Goal: Find specific page/section: Find specific page/section

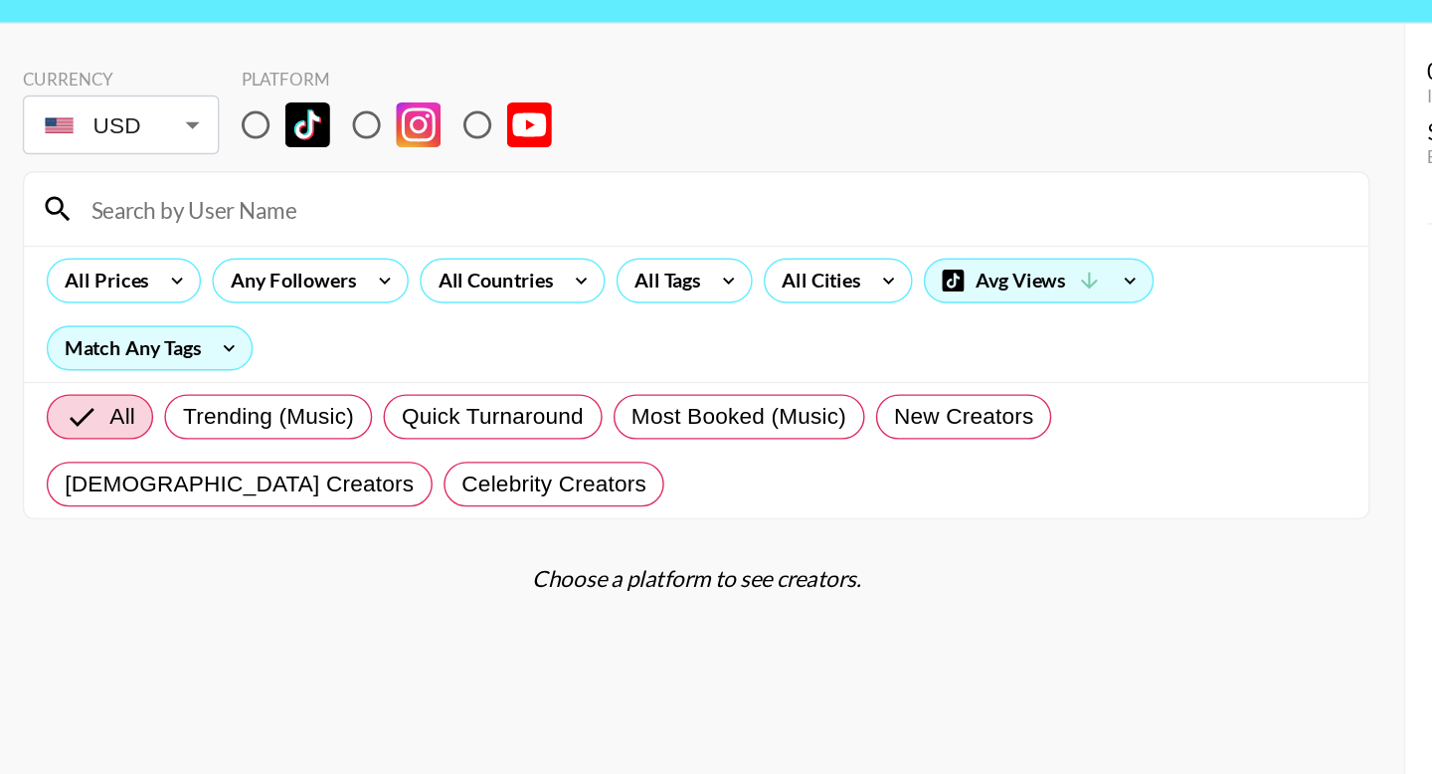
click at [232, 226] on input at bounding box center [513, 211] width 905 height 32
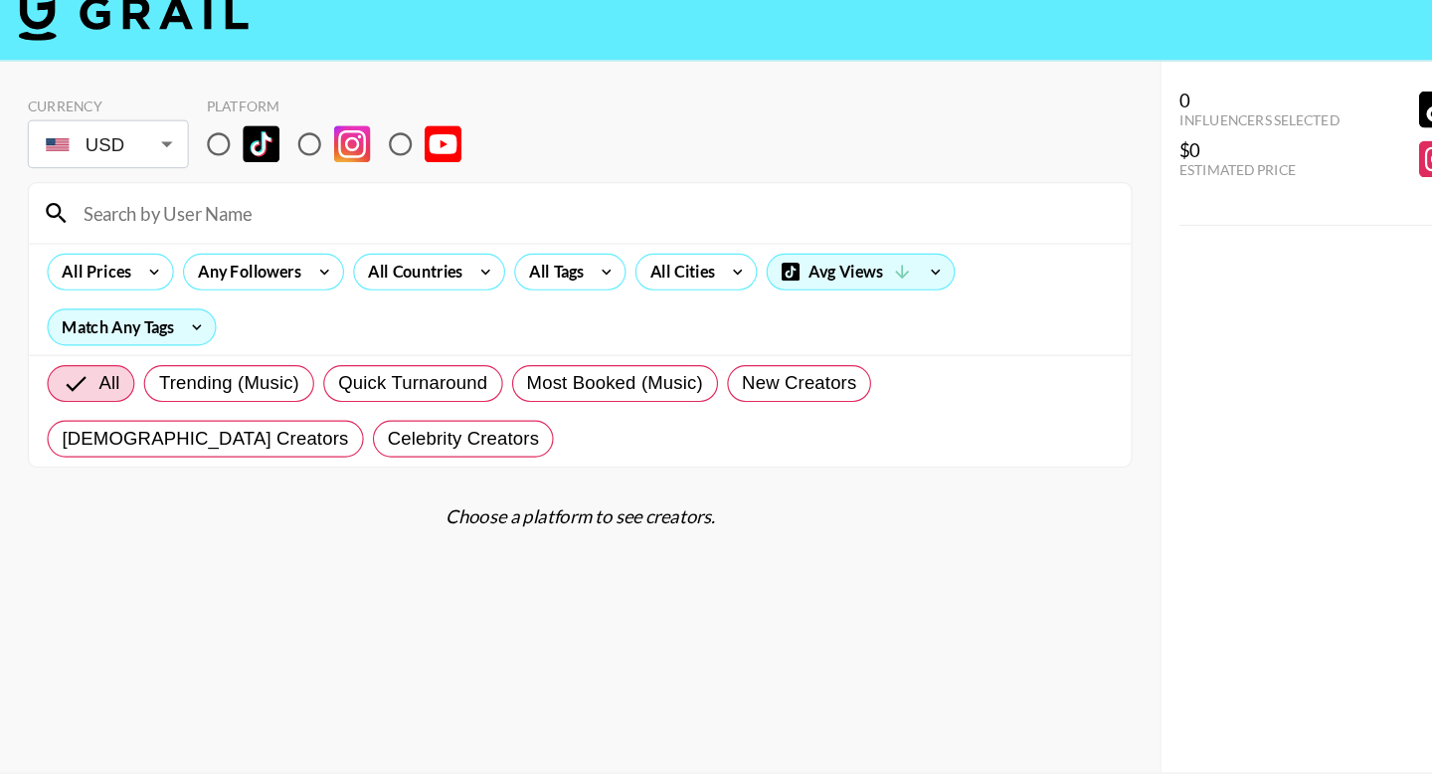
paste input "delvinaahm"
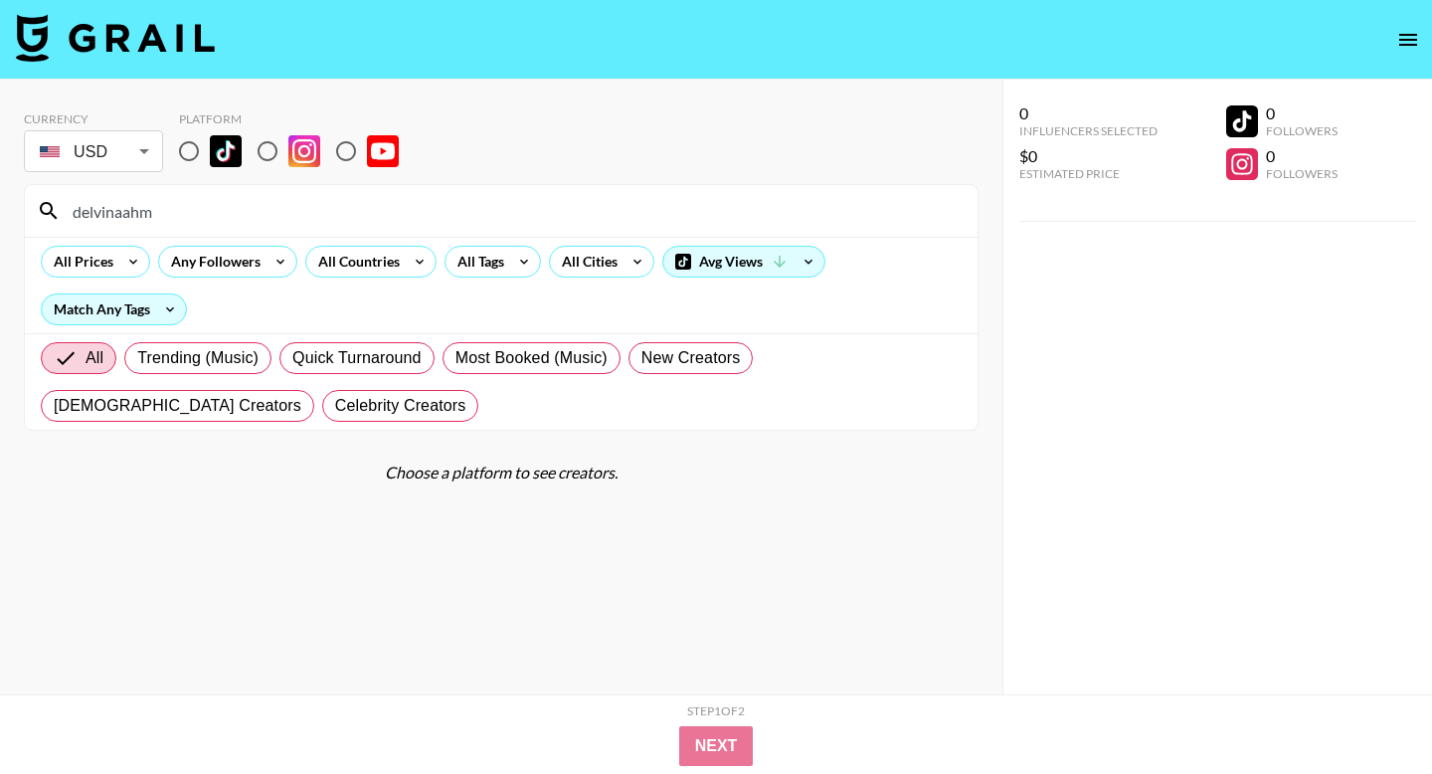
type input "delvinaahm"
click at [185, 148] on input "radio" at bounding box center [189, 151] width 42 height 42
radio input "true"
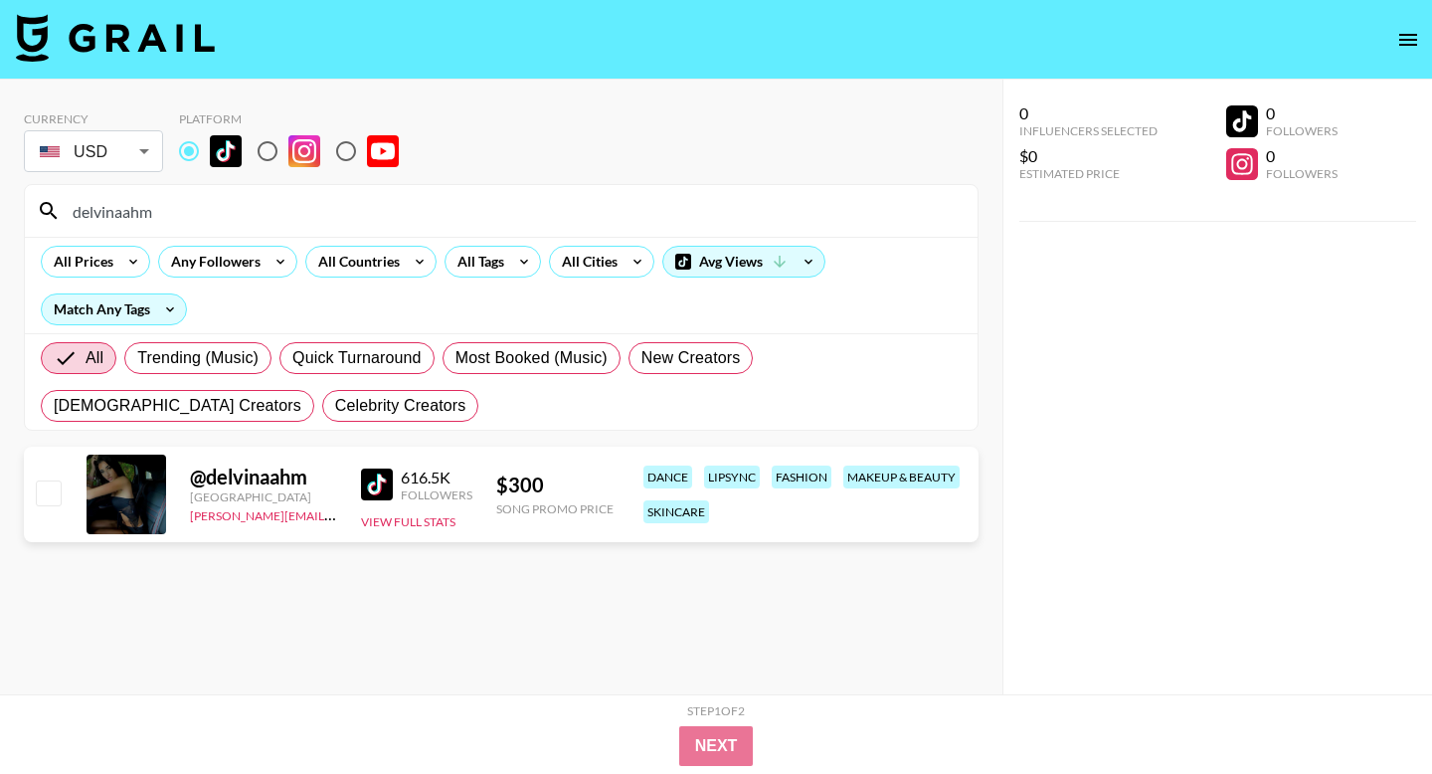
drag, startPoint x: 194, startPoint y: 210, endPoint x: 0, endPoint y: 198, distance: 194.3
click at [0, 199] on div "Currency USD USD ​ Platform delvinaahm All Prices Any Followers All Countries A…" at bounding box center [501, 427] width 1002 height 694
paste input "thekfamily33"
type input "thekfamily33"
